Goal: Task Accomplishment & Management: Manage account settings

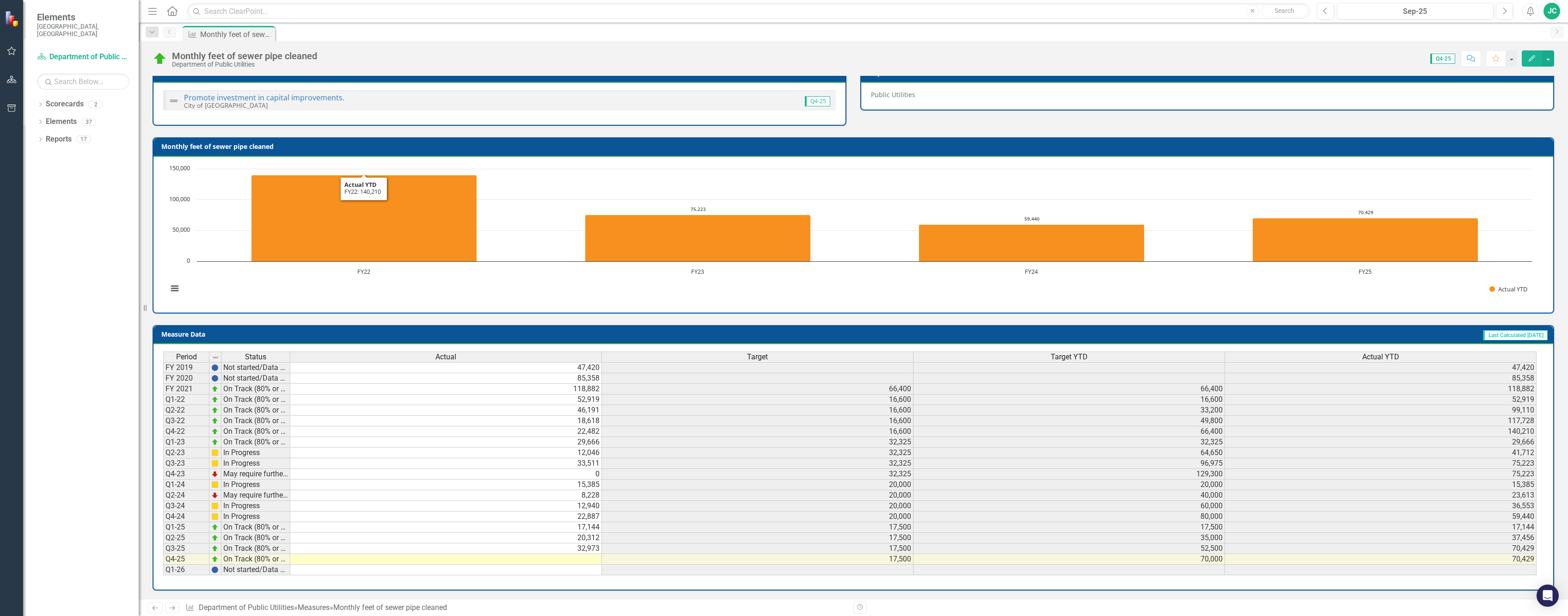
scroll to position [130, 0]
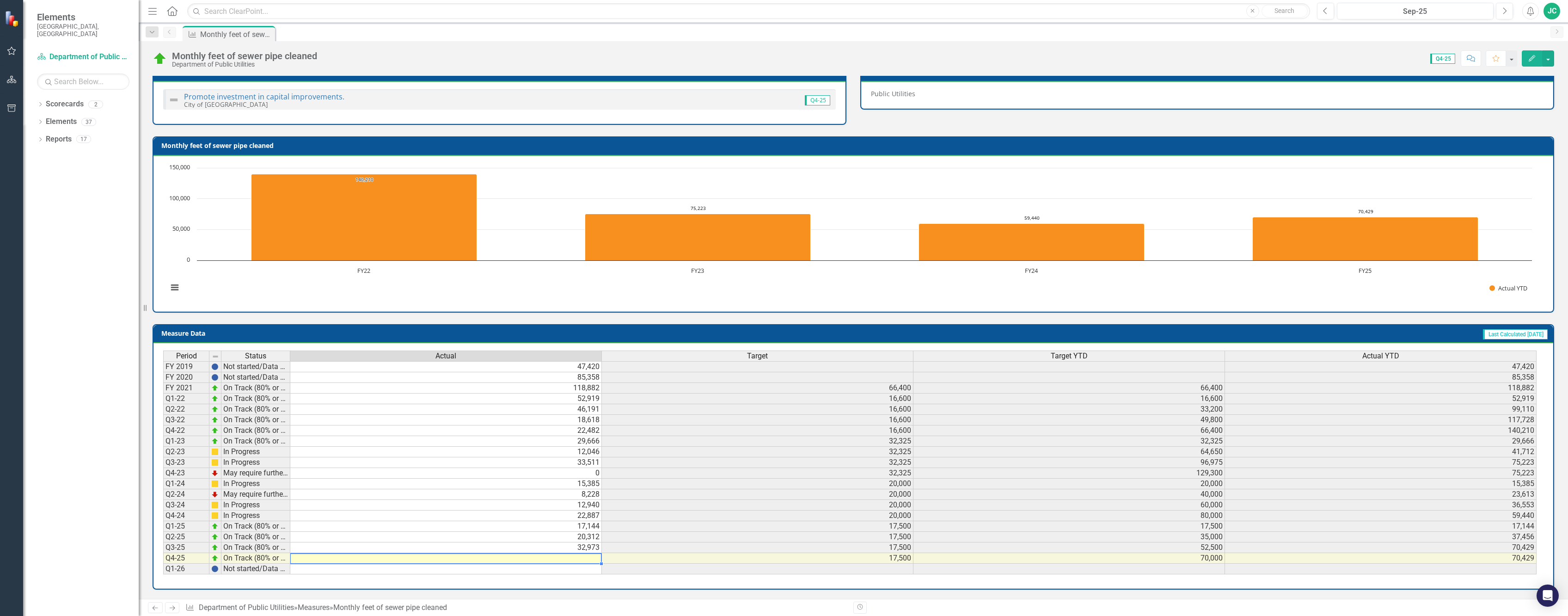
click at [573, 554] on td at bounding box center [446, 559] width 312 height 10
click at [585, 559] on td at bounding box center [446, 559] width 312 height 10
click at [582, 559] on td at bounding box center [446, 559] width 312 height 10
click at [577, 559] on td at bounding box center [446, 559] width 312 height 10
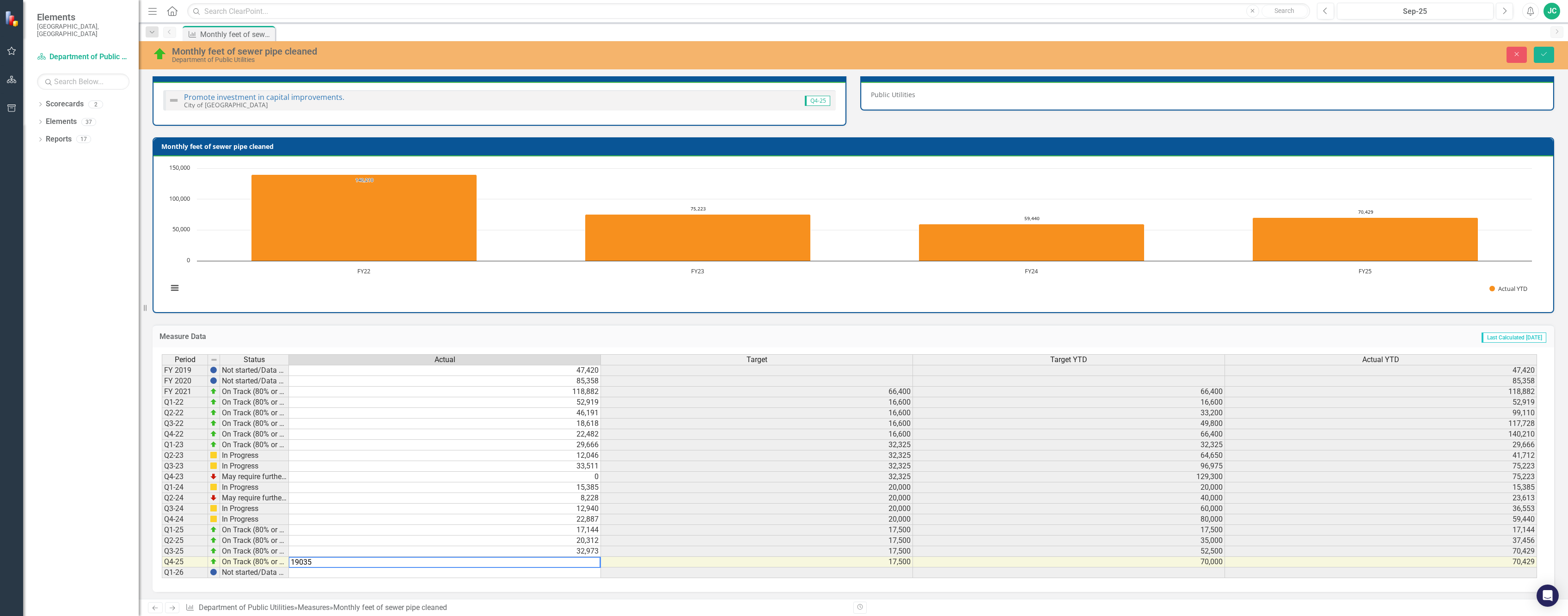
type textarea "19035"
click at [538, 573] on td at bounding box center [445, 573] width 312 height 10
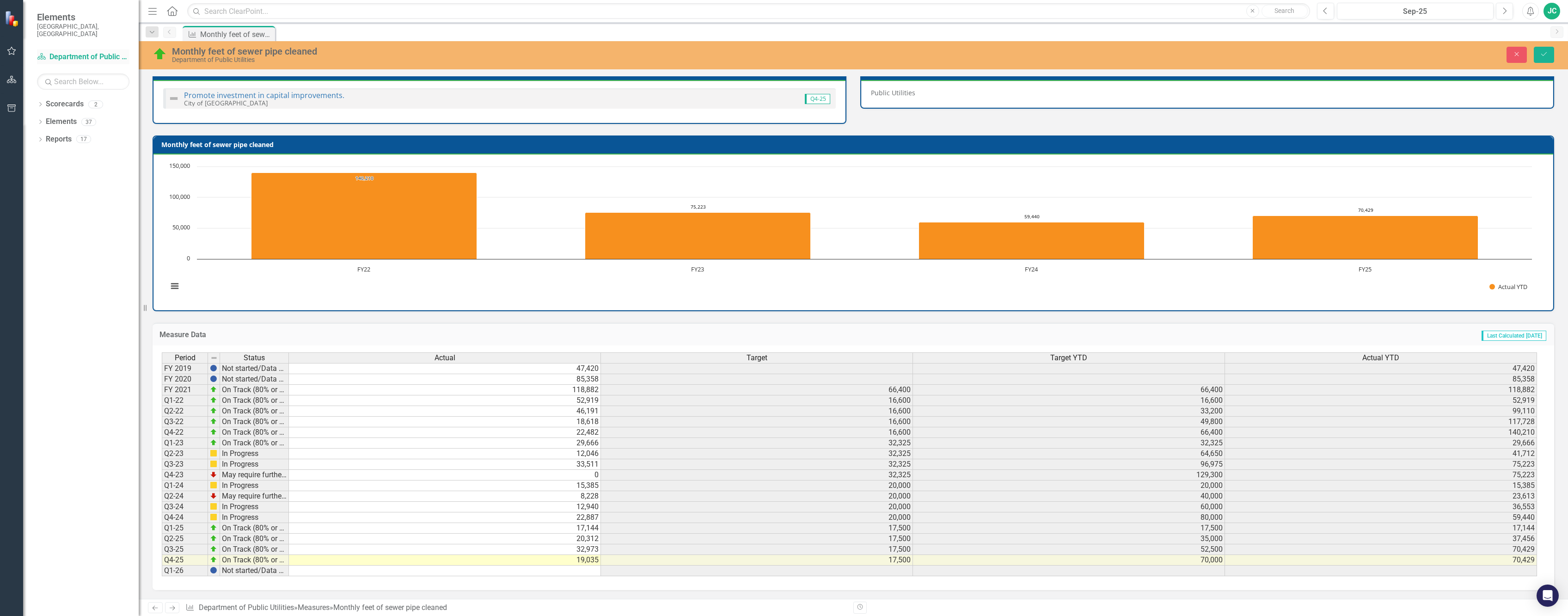
click at [78, 51] on link "Scorecard Department of Public Utilities" at bounding box center [84, 57] width 92 height 10
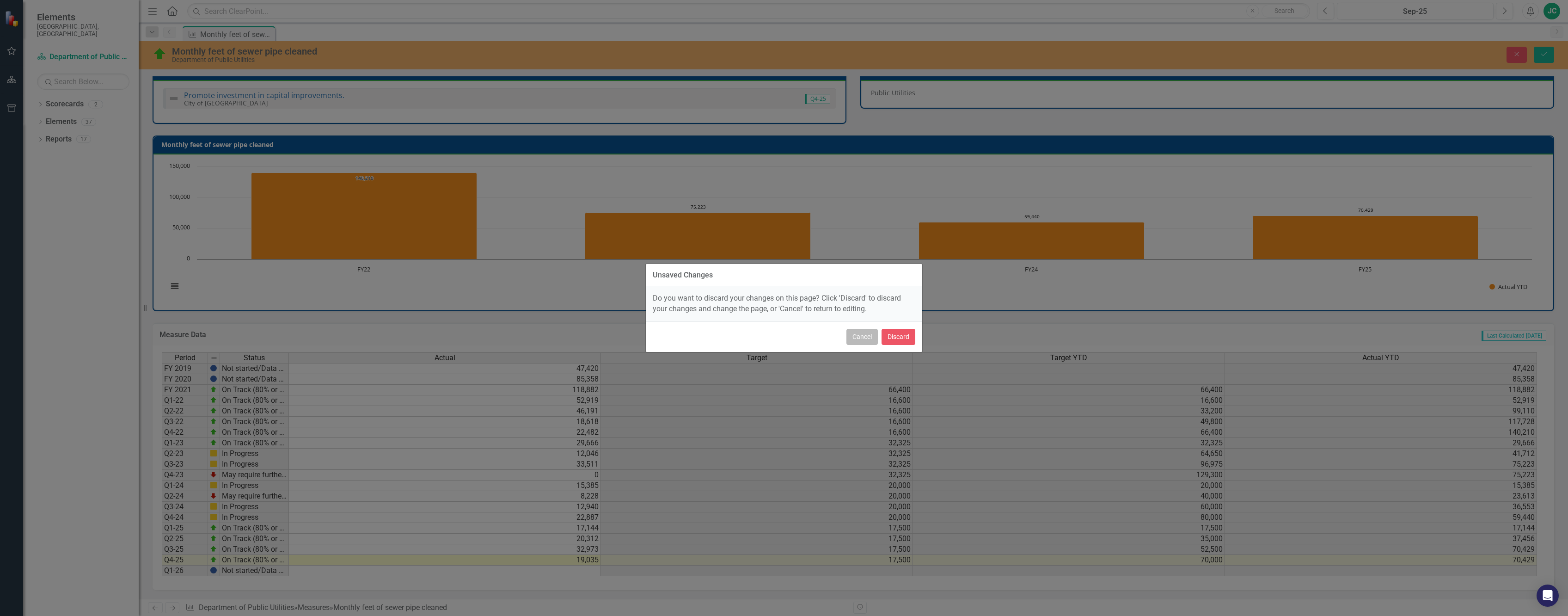
click at [860, 334] on button "Cancel" at bounding box center [862, 337] width 31 height 16
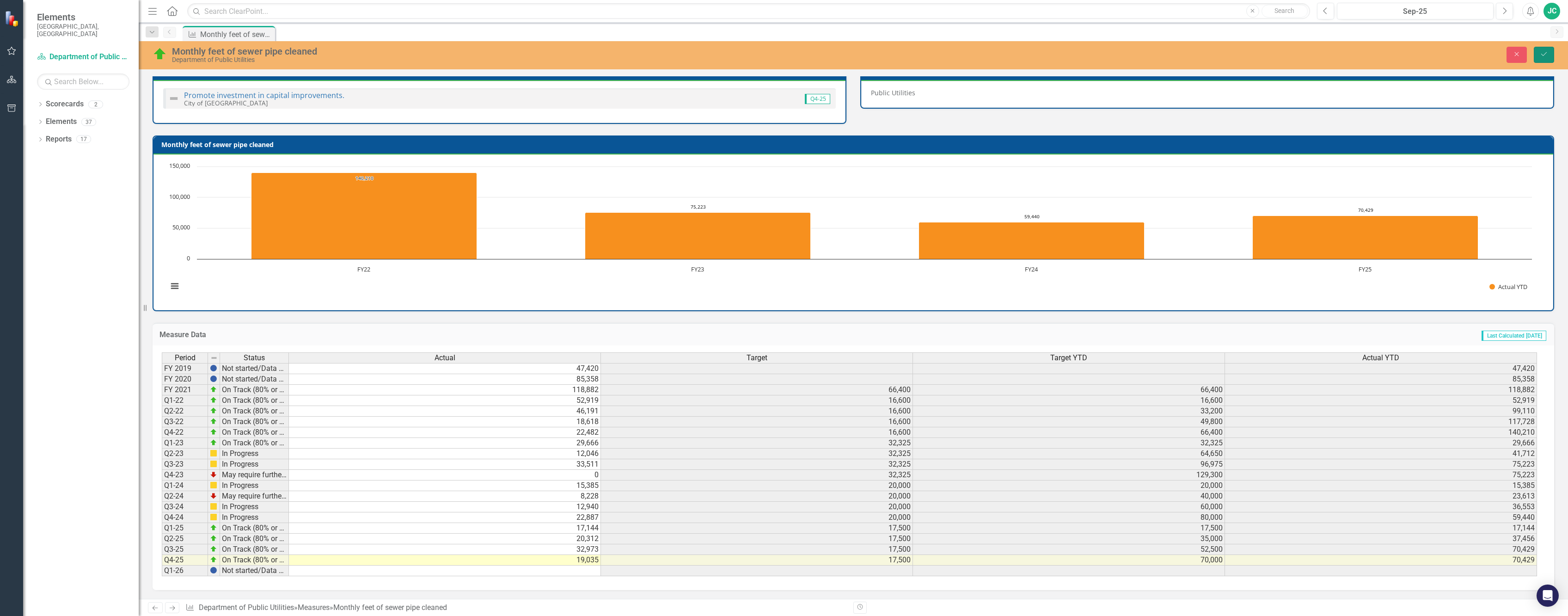
click at [1546, 54] on icon "Save" at bounding box center [1543, 54] width 8 height 7
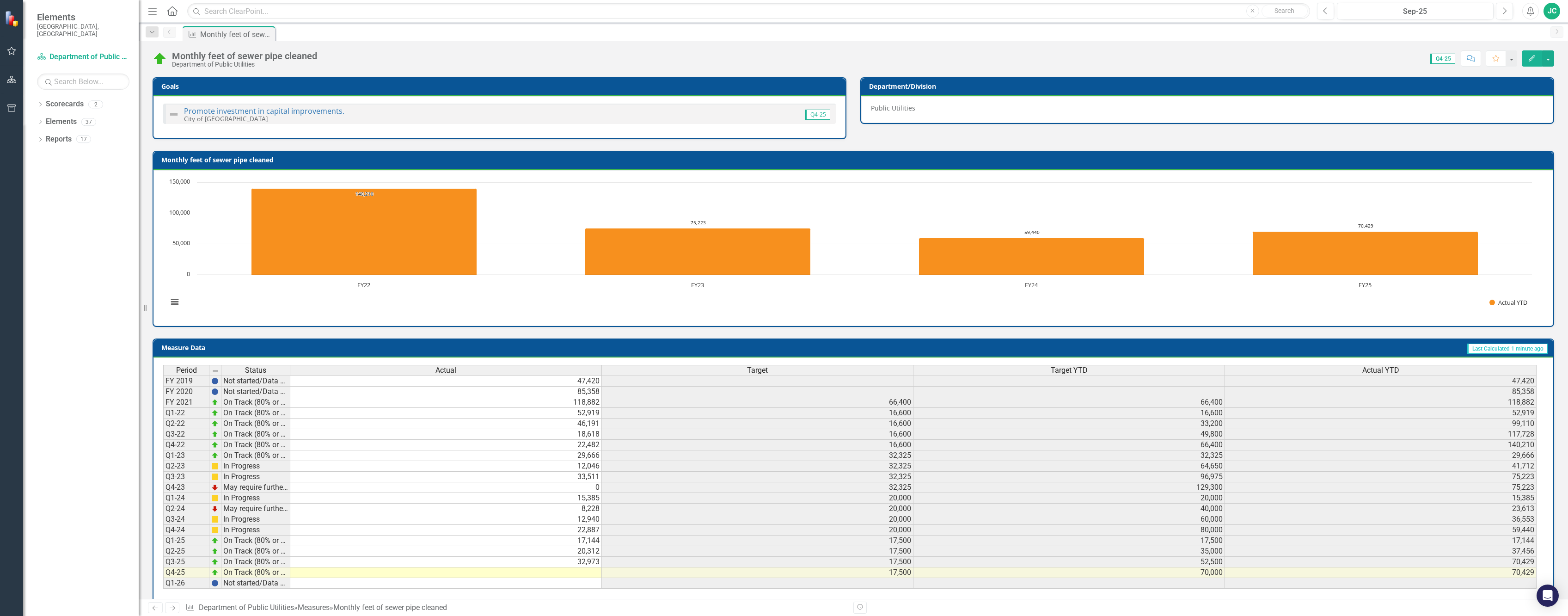
scroll to position [130, 0]
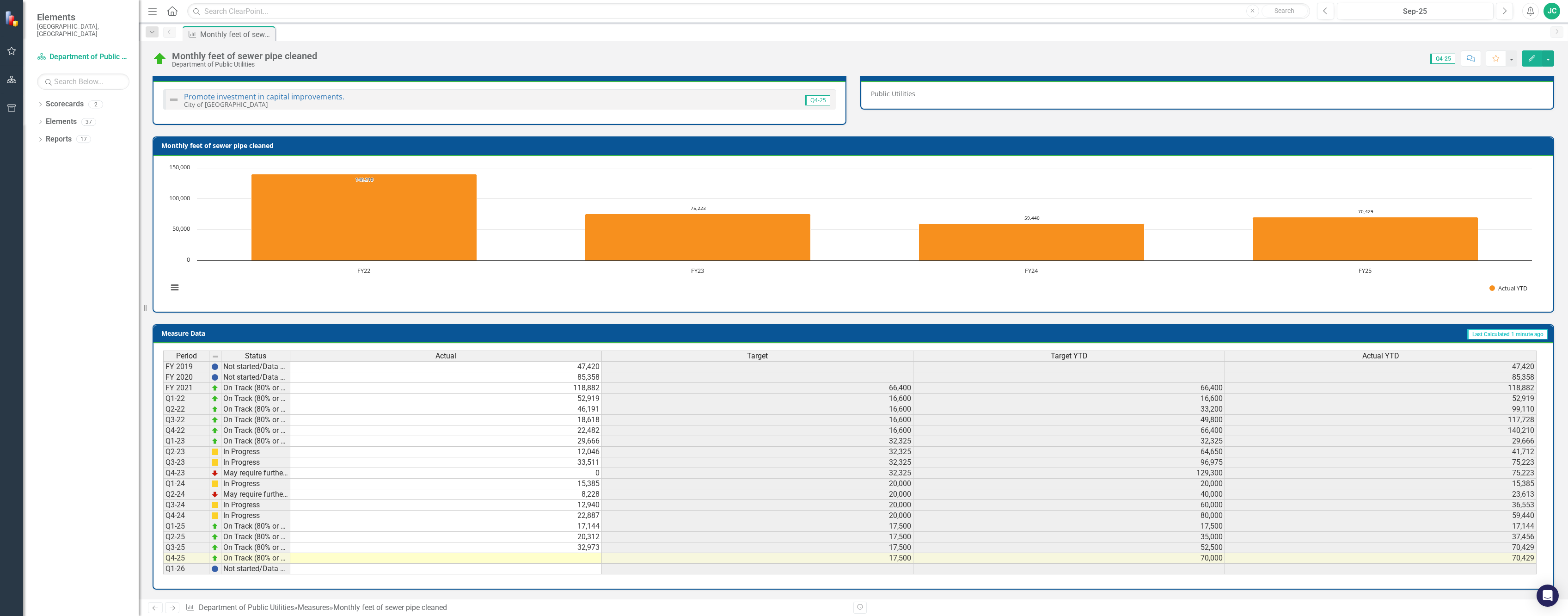
click at [442, 562] on td at bounding box center [446, 559] width 312 height 10
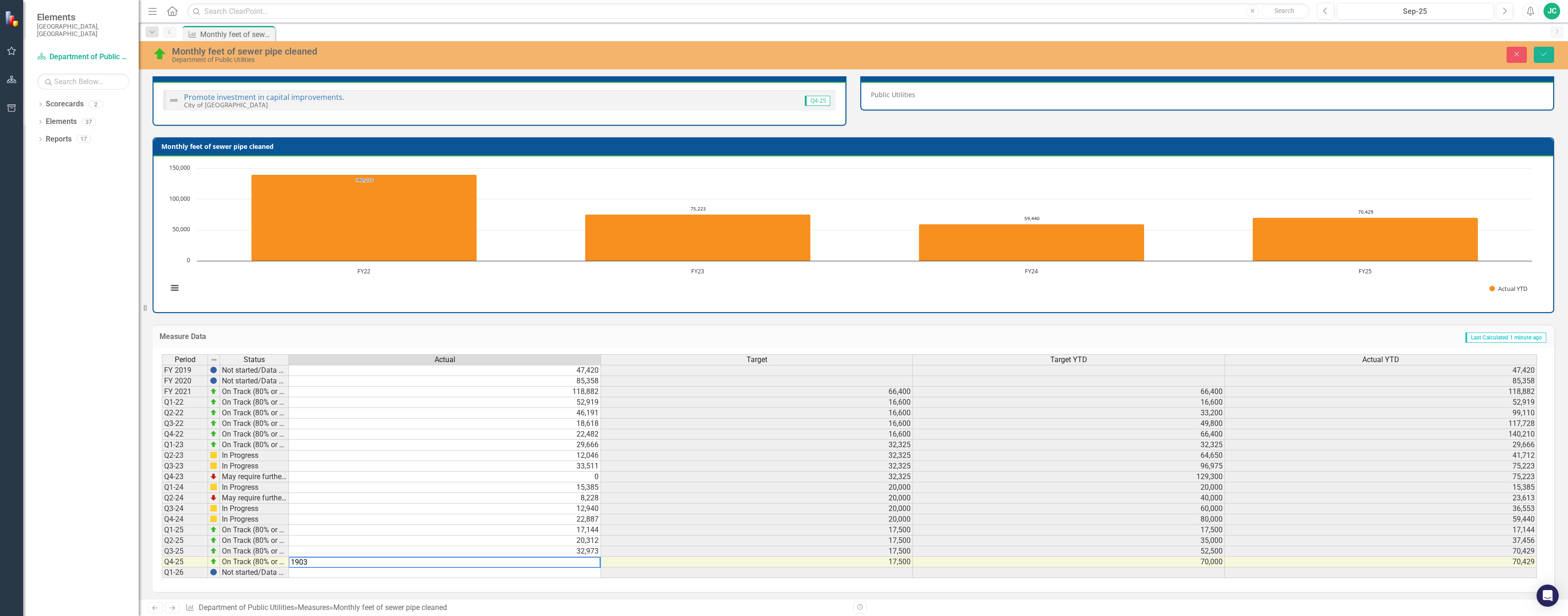
type textarea "19035"
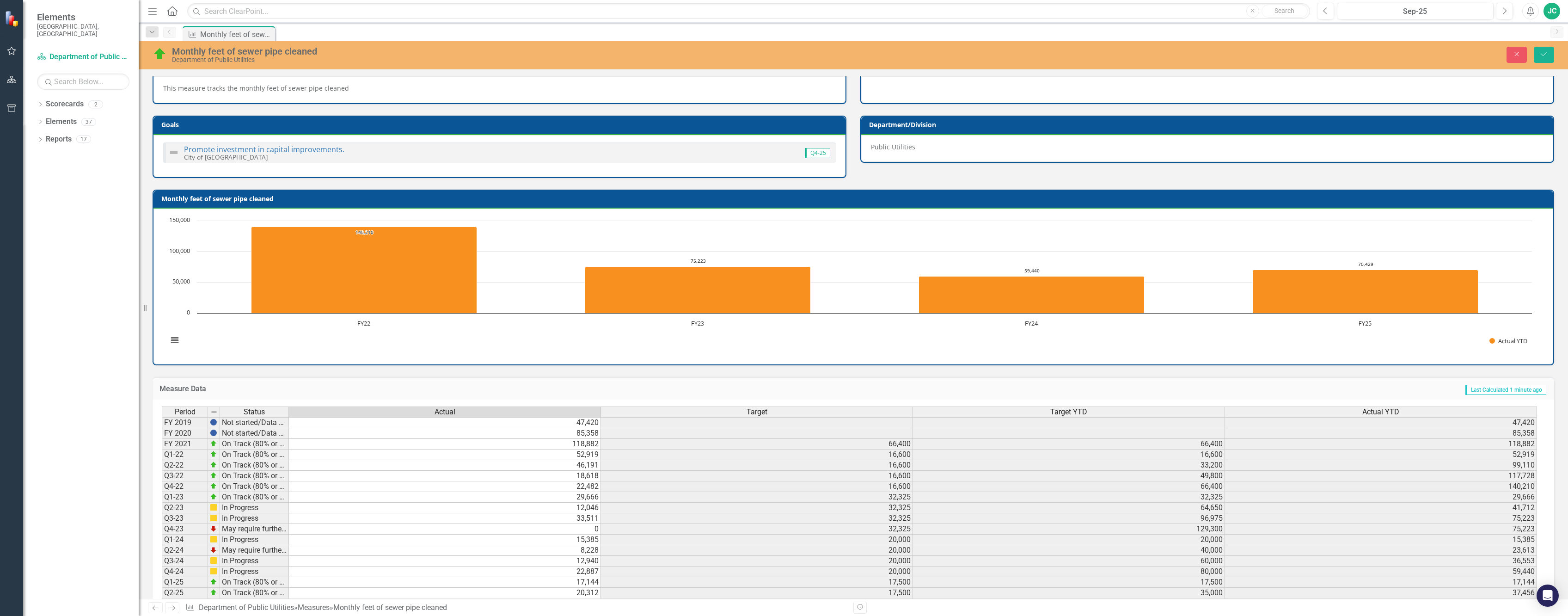
scroll to position [92, 0]
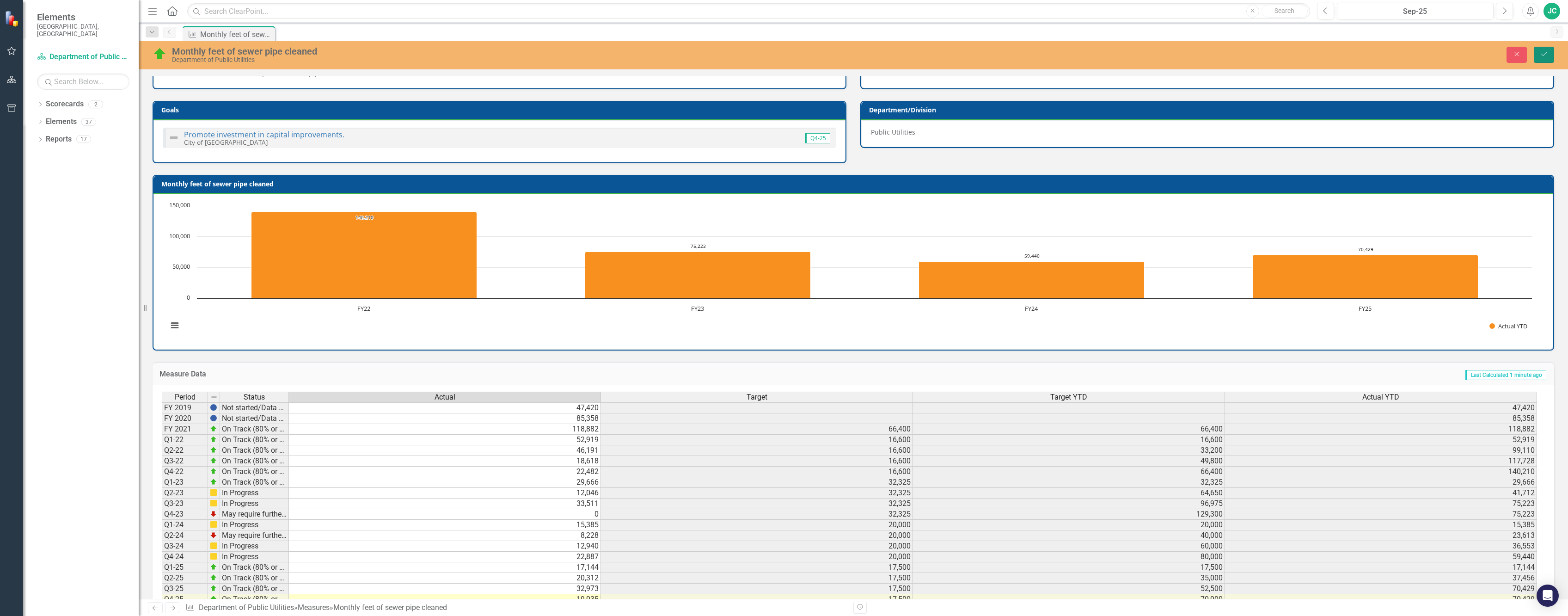
drag, startPoint x: 1546, startPoint y: 52, endPoint x: 1568, endPoint y: 75, distance: 31.8
click at [1546, 52] on icon "Save" at bounding box center [1543, 54] width 8 height 7
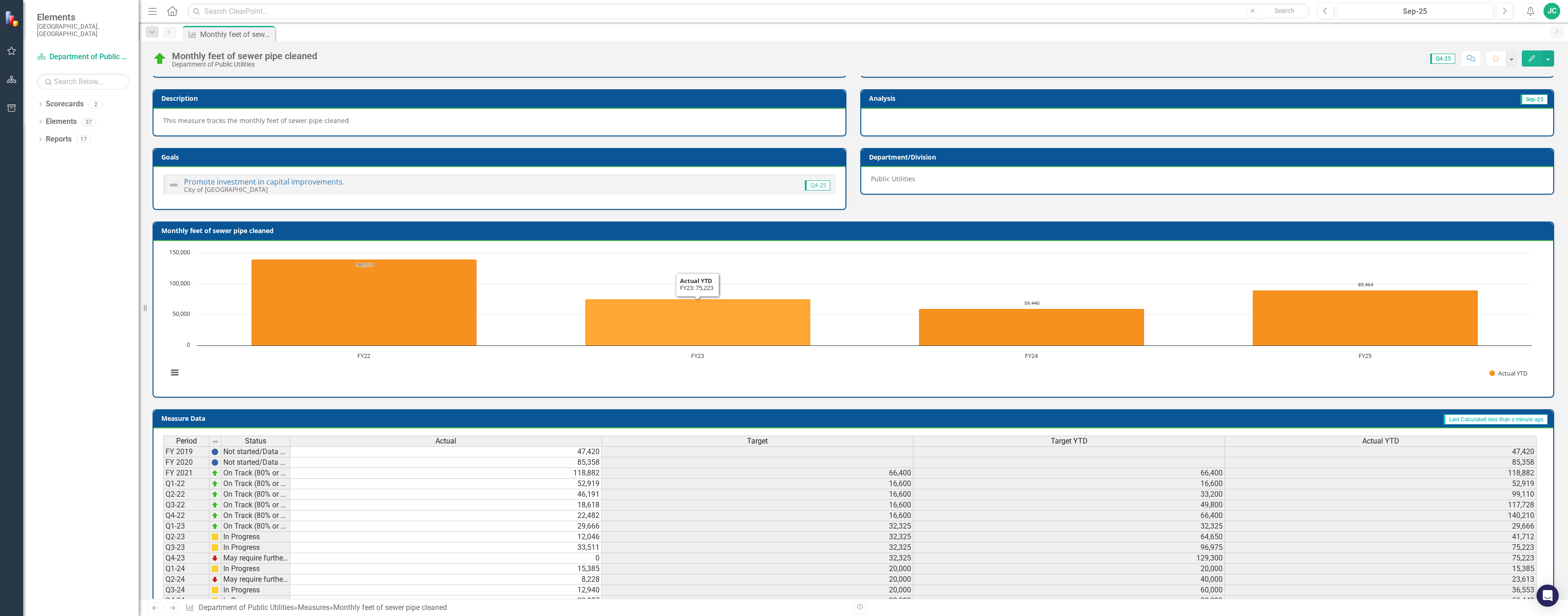
scroll to position [0, 0]
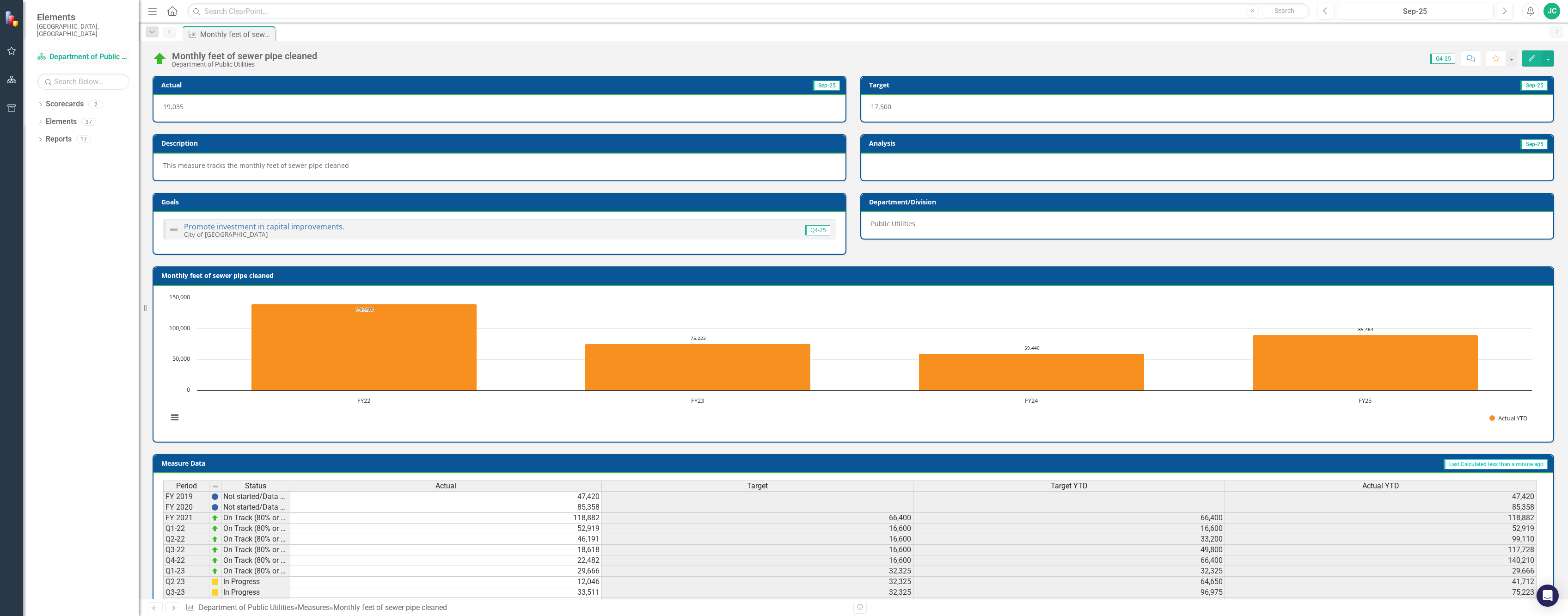
click at [105, 51] on link "Scorecard Department of Public Utilities" at bounding box center [84, 57] width 92 height 10
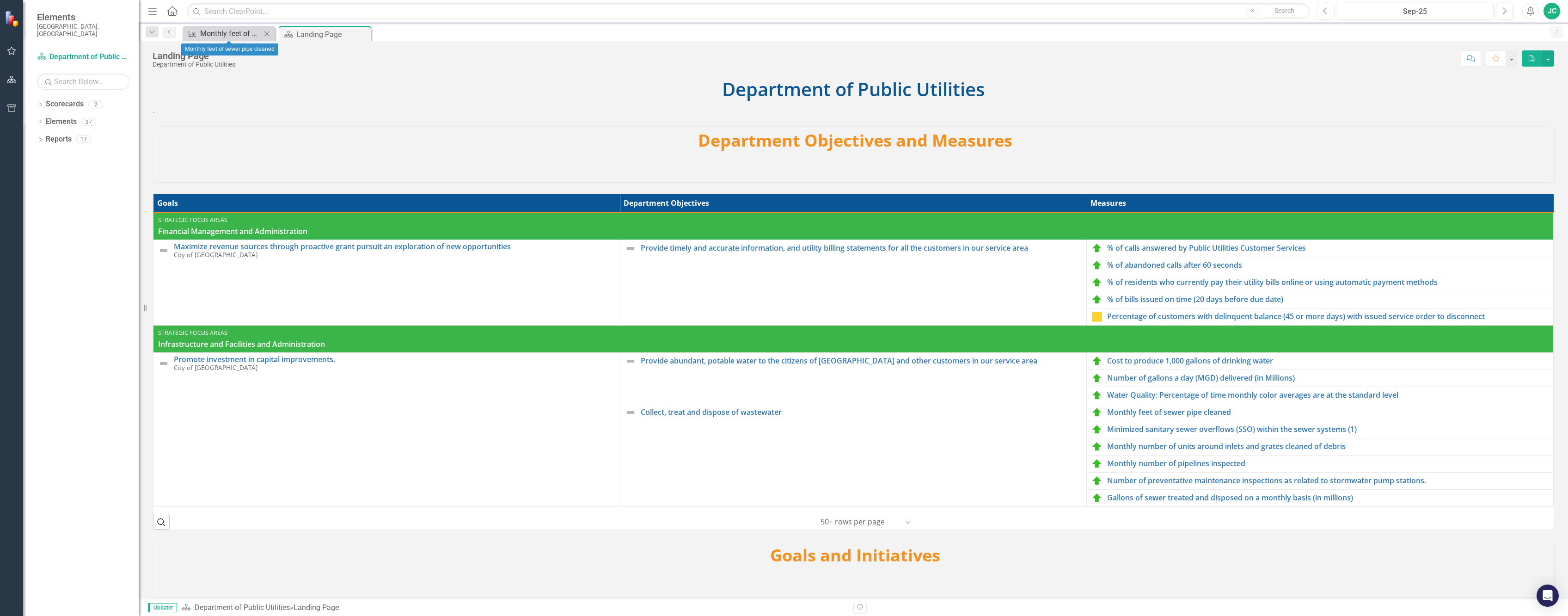
click at [231, 37] on div "Monthly feet of sewer pipe cleaned" at bounding box center [230, 34] width 61 height 12
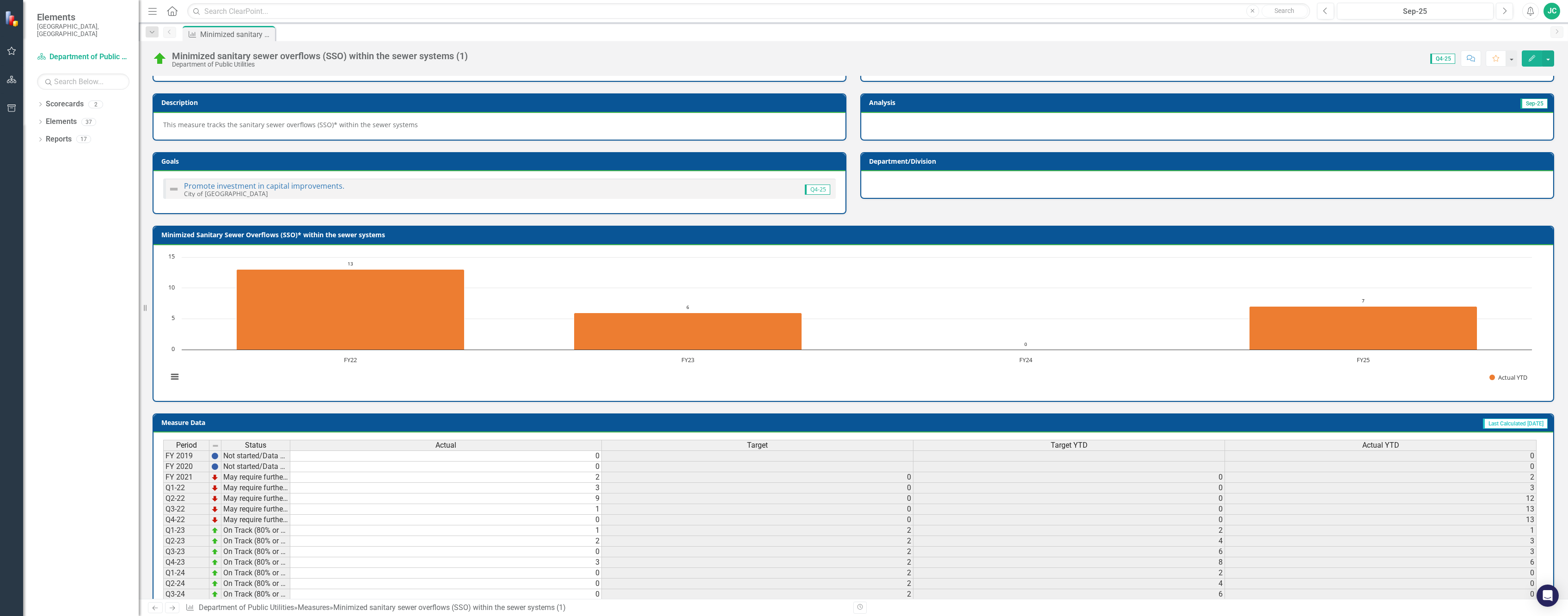
scroll to position [130, 0]
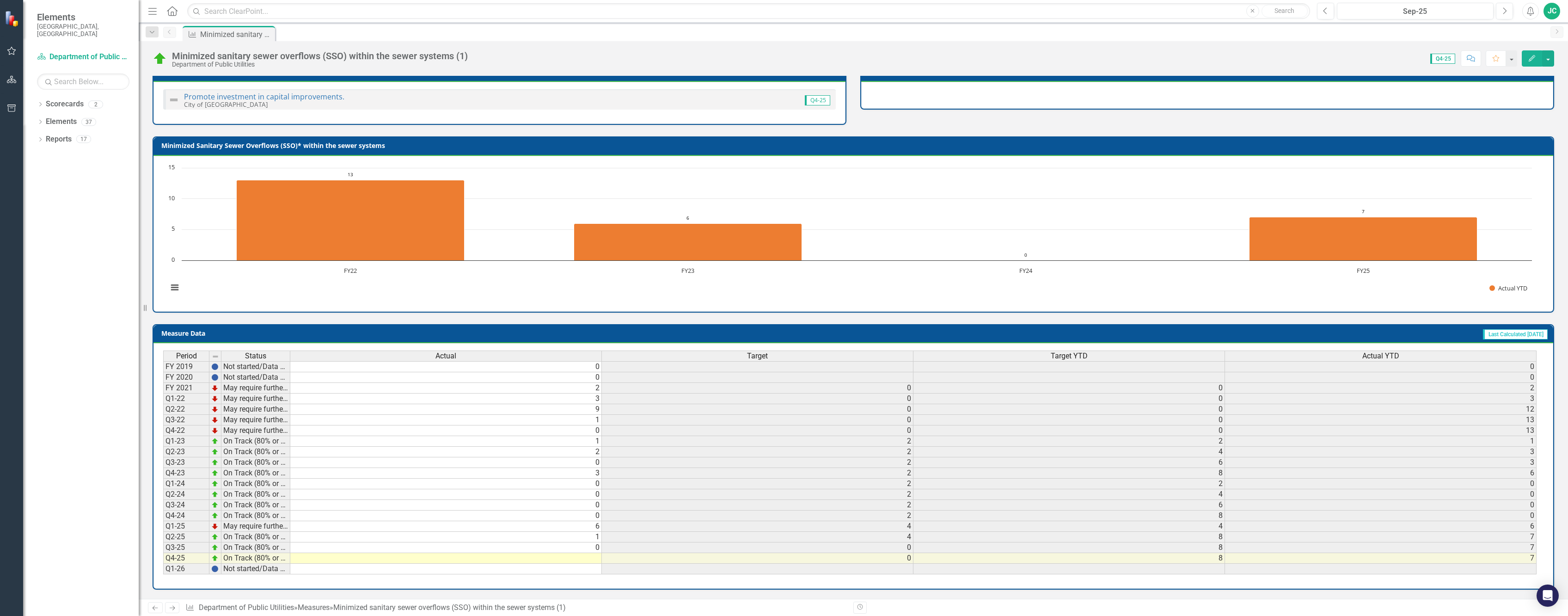
click at [593, 559] on td at bounding box center [446, 559] width 312 height 10
type textarea "0"
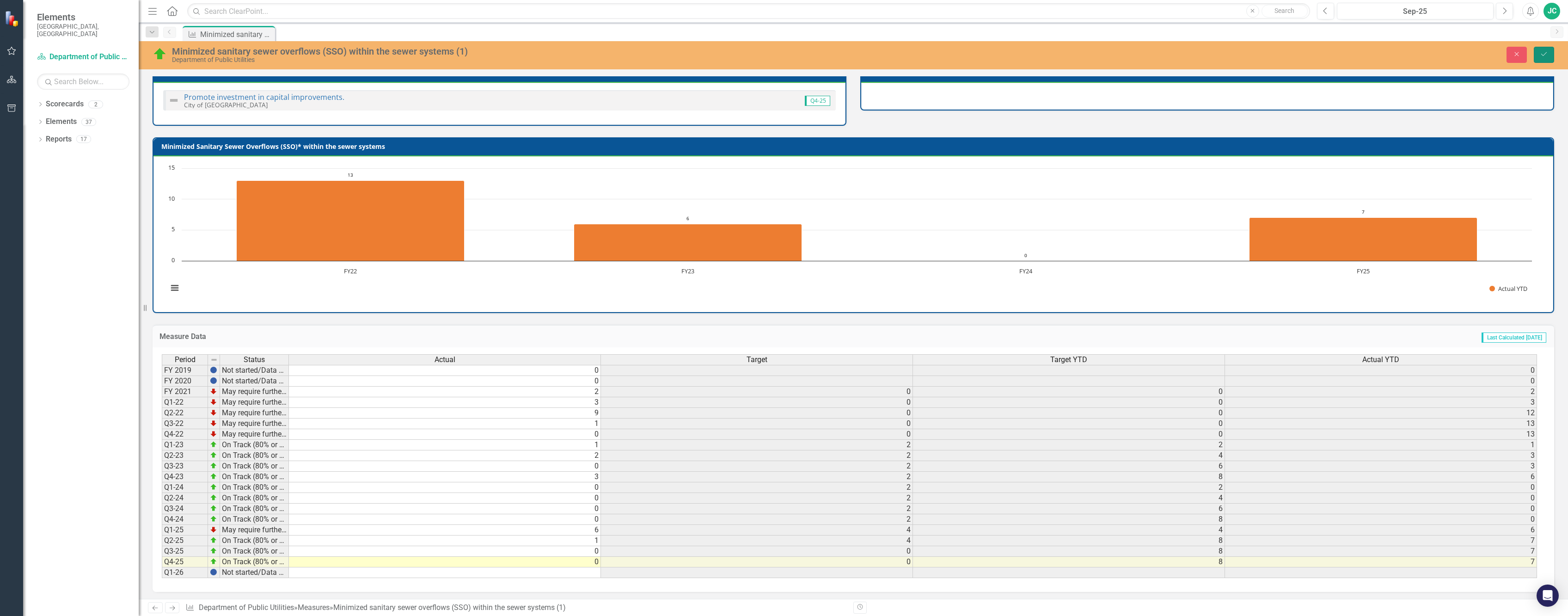
click at [1548, 51] on icon "Save" at bounding box center [1543, 54] width 8 height 7
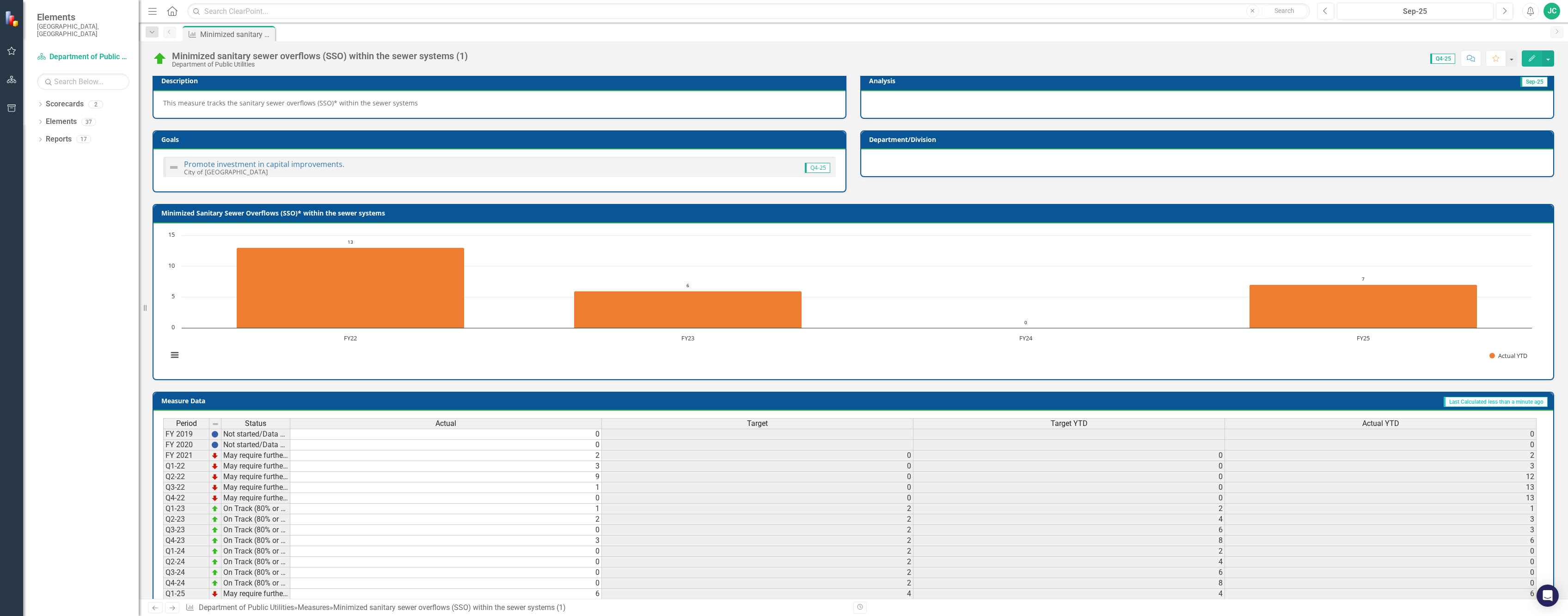
scroll to position [0, 0]
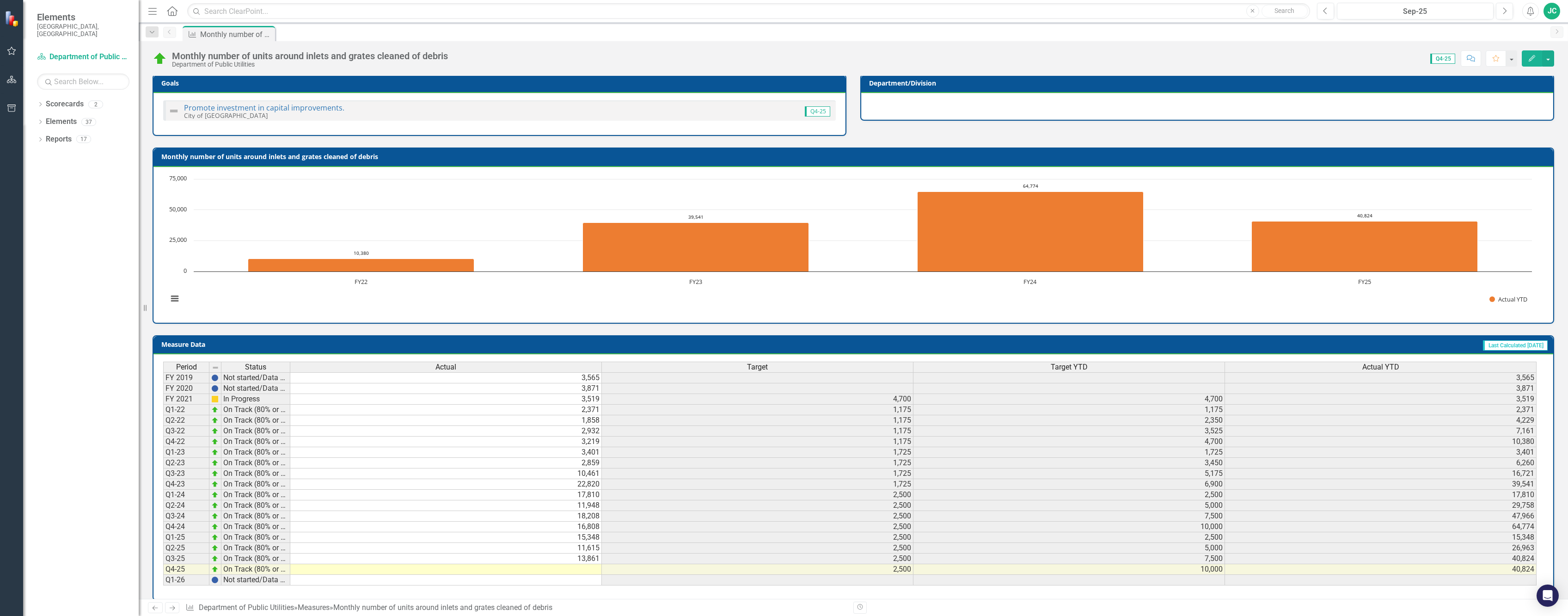
scroll to position [130, 0]
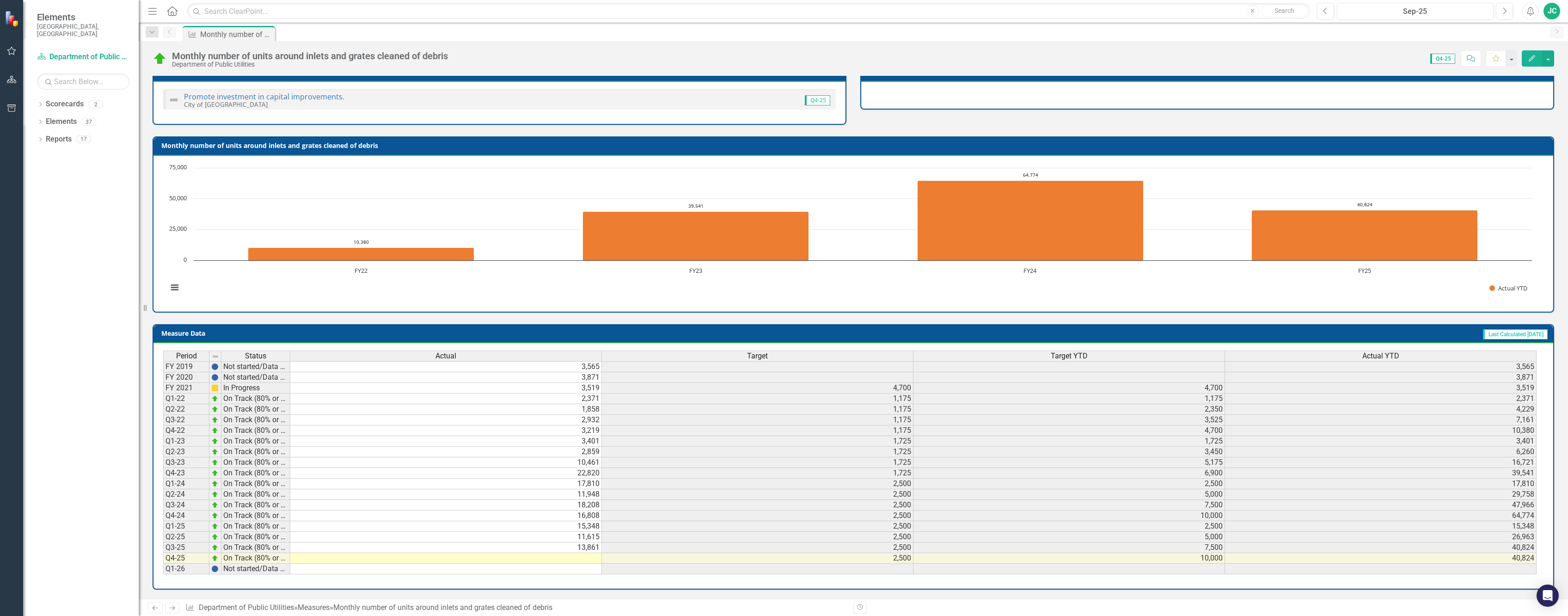
click at [567, 561] on td at bounding box center [446, 559] width 312 height 10
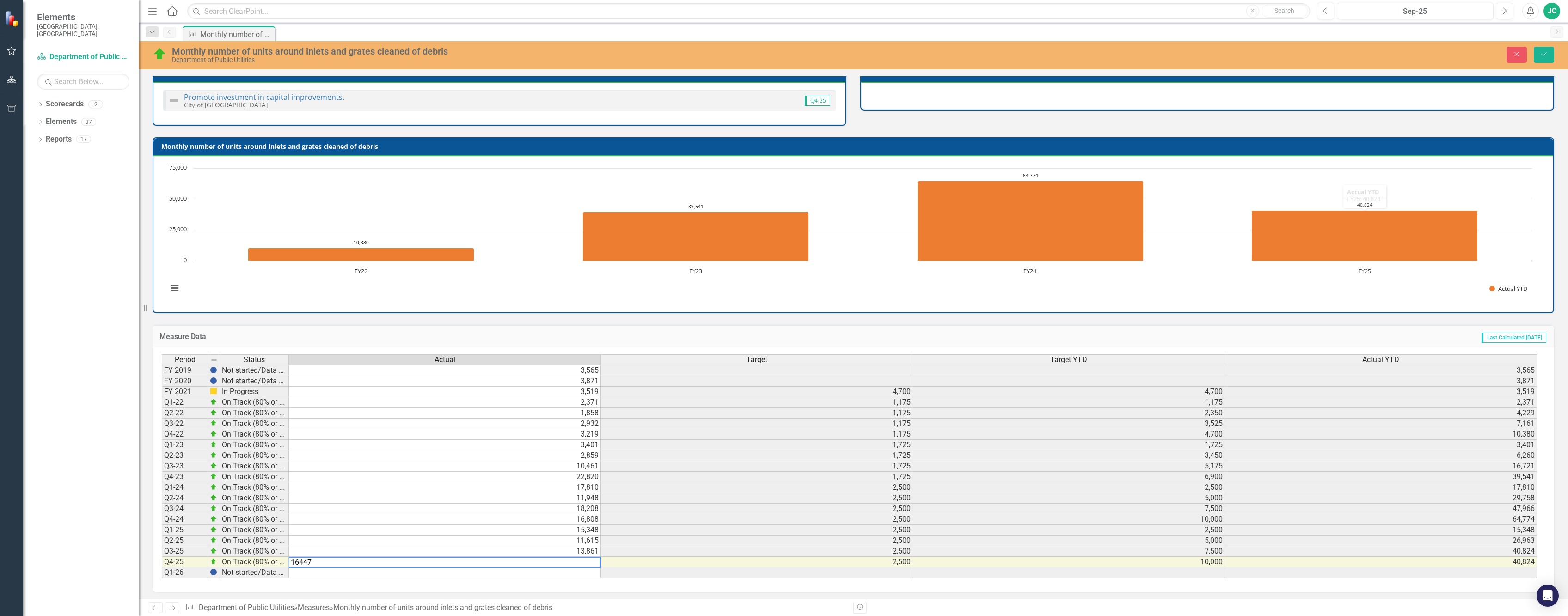
type textarea "16447"
click at [1543, 49] on button "Save" at bounding box center [1543, 55] width 20 height 16
